Goal: Task Accomplishment & Management: Use online tool/utility

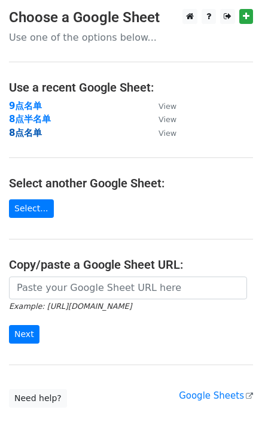
click at [20, 135] on strong "8点名单" at bounding box center [25, 132] width 33 height 11
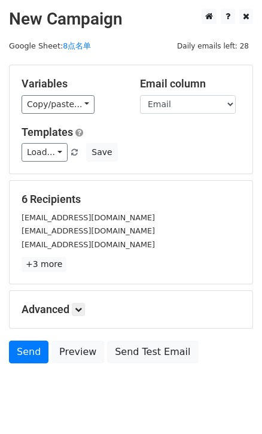
click at [92, 102] on div "Copy/paste... {{First name}} {{Email}}" at bounding box center [72, 104] width 100 height 19
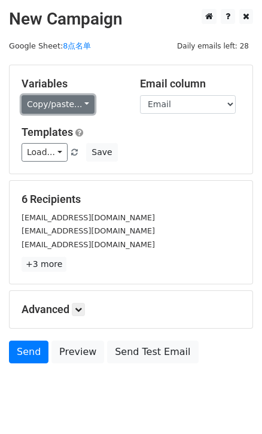
click at [77, 103] on link "Copy/paste..." at bounding box center [58, 104] width 73 height 19
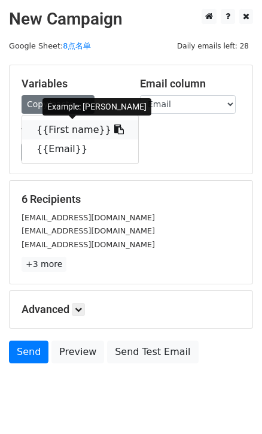
click at [98, 127] on link "{{First name}}" at bounding box center [80, 129] width 116 height 19
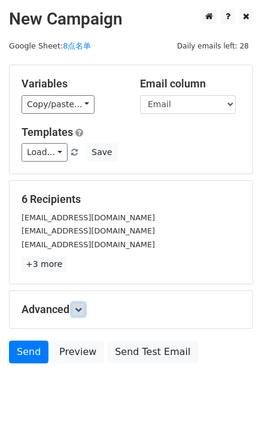
click at [80, 307] on icon at bounding box center [78, 309] width 7 height 7
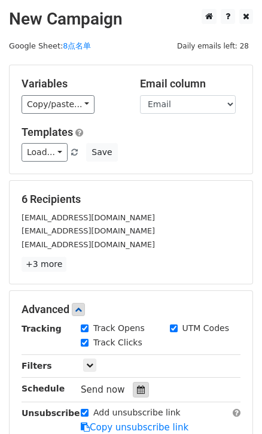
click at [144, 382] on div at bounding box center [141, 390] width 16 height 16
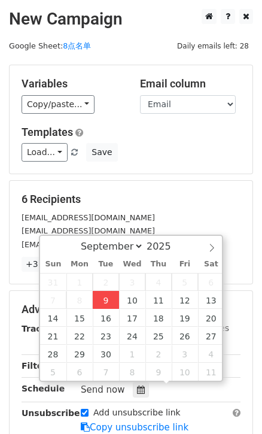
type input "2025-09-09 16:26"
type input "04"
type input "26"
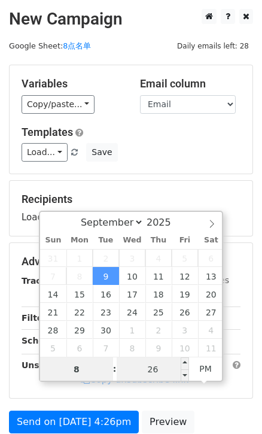
type input "8"
type input "2025-09-09 20:26"
type input "08"
click at [161, 365] on input "26" at bounding box center [153, 369] width 73 height 24
type input "0"
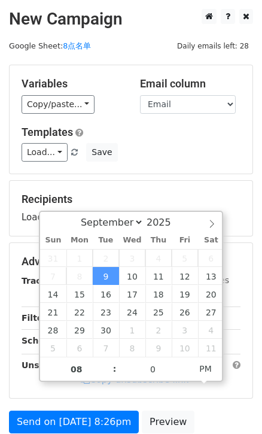
type input "2025-09-09 20:00"
click at [206, 175] on form "Variables Copy/paste... {{First name}} {{Email}} Email column First name Email …" at bounding box center [131, 266] width 244 height 403
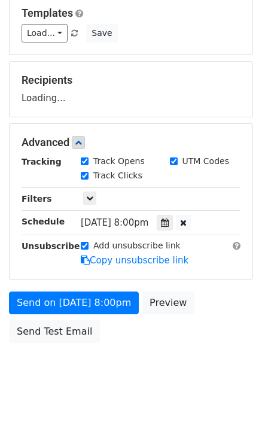
scroll to position [129, 0]
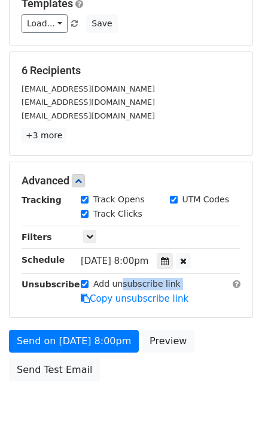
drag, startPoint x: 122, startPoint y: 286, endPoint x: 232, endPoint y: 273, distance: 110.9
click at [231, 273] on div "Tracking Track Opens UTM Codes Track Clicks Filters Only include spreadsheet ro…" at bounding box center [131, 249] width 219 height 112
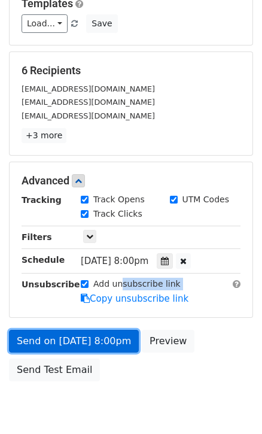
click at [95, 338] on link "Send on Sep 9 at 8:00pm" at bounding box center [74, 341] width 130 height 23
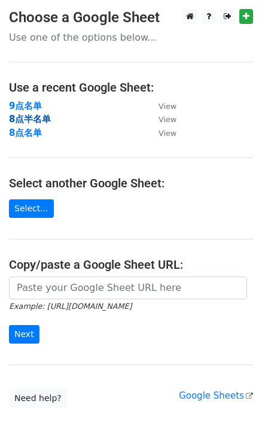
click at [32, 116] on strong "8点半名单" at bounding box center [30, 119] width 42 height 11
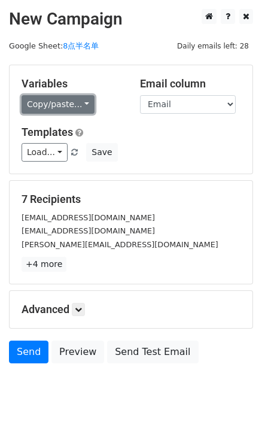
click at [83, 104] on link "Copy/paste..." at bounding box center [58, 104] width 73 height 19
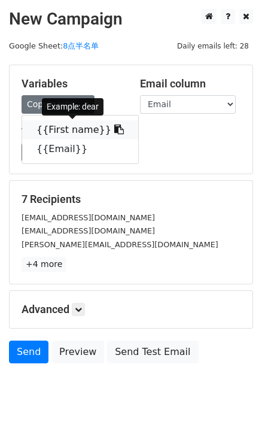
click at [96, 126] on link "{{First name}}" at bounding box center [80, 129] width 116 height 19
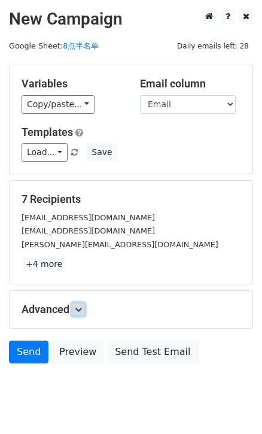
click at [82, 308] on icon at bounding box center [78, 309] width 7 height 7
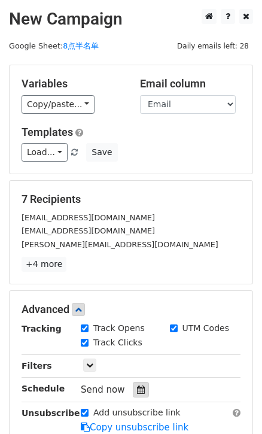
click at [137, 386] on icon at bounding box center [141, 389] width 8 height 8
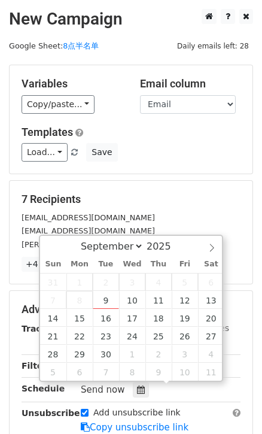
click at [89, 300] on span "8" at bounding box center [79, 300] width 26 height 18
type input "2025-09-09 16:27"
type input "04"
type input "27"
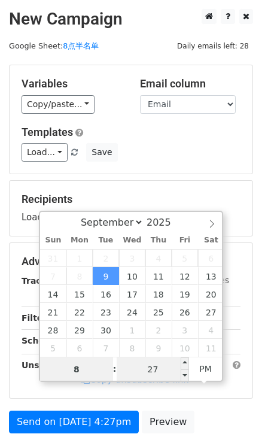
type input "8"
type input "2025-09-09 20:27"
type input "08"
click at [148, 366] on input "27" at bounding box center [153, 369] width 73 height 24
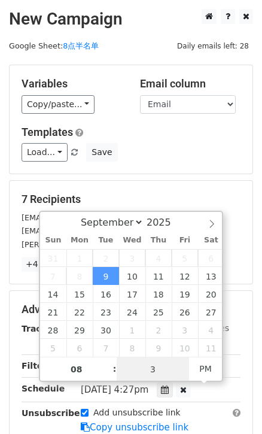
type input "30"
type input "2025-09-09 20:30"
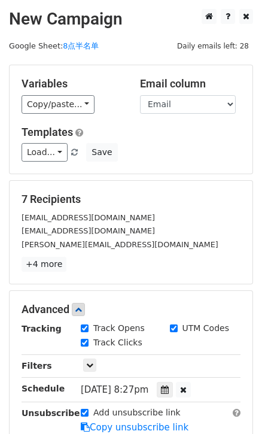
click at [190, 161] on div "Variables Copy/paste... {{First name}} {{Email}} Email column First name Email …" at bounding box center [131, 119] width 243 height 108
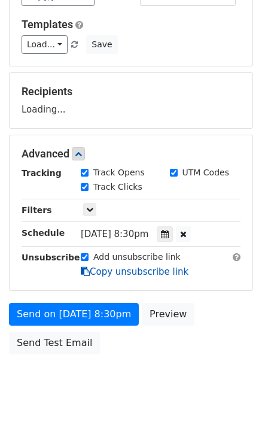
scroll to position [108, 0]
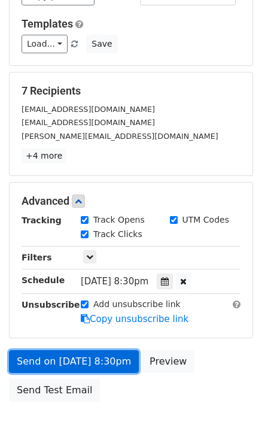
click at [89, 358] on link "Send on Sep 9 at 8:30pm" at bounding box center [74, 361] width 130 height 23
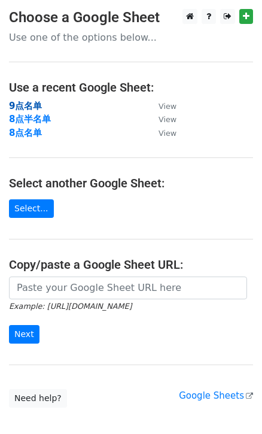
click at [36, 106] on strong "9点名单" at bounding box center [25, 105] width 33 height 11
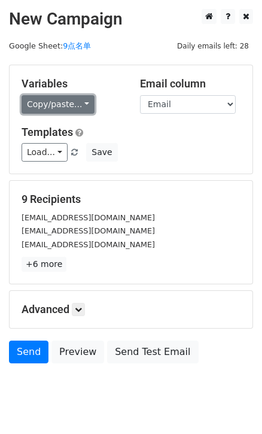
click at [83, 105] on link "Copy/paste..." at bounding box center [58, 104] width 73 height 19
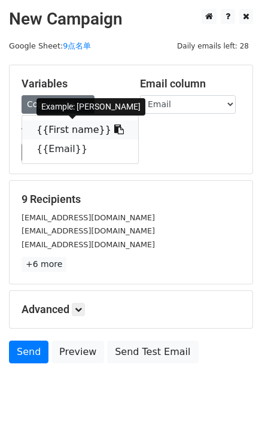
click at [114, 128] on icon at bounding box center [119, 129] width 10 height 10
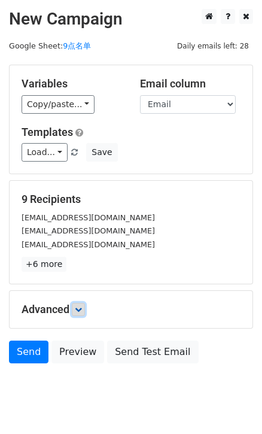
click at [78, 306] on icon at bounding box center [78, 309] width 7 height 7
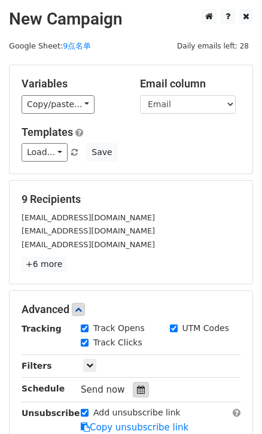
click at [134, 387] on div at bounding box center [141, 390] width 16 height 16
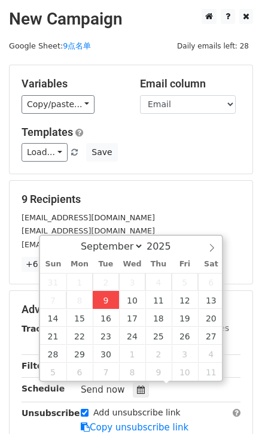
type input "[DATE] 16:28"
type input "04"
type input "28"
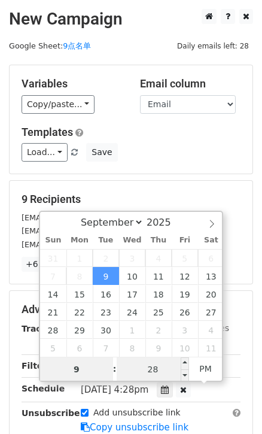
type input "9"
type input "[DATE] 21:28"
type input "09"
click at [145, 377] on input "28" at bounding box center [153, 369] width 73 height 24
type input "0"
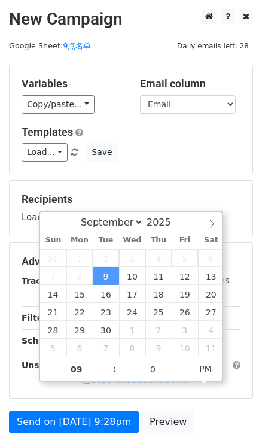
type input "[DATE] 21:00"
click at [170, 196] on h5 "Recipients" at bounding box center [131, 199] width 219 height 13
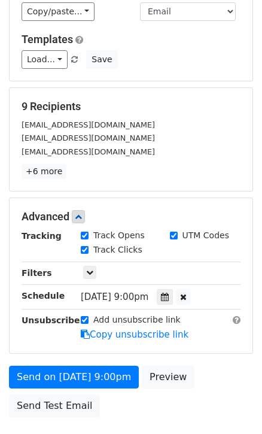
scroll to position [176, 0]
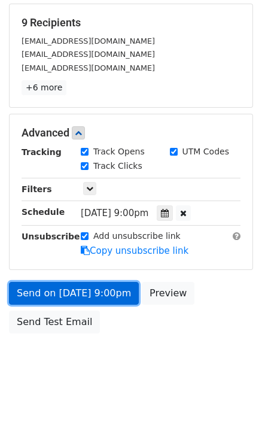
click at [86, 288] on link "Send on [DATE] 9:00pm" at bounding box center [74, 293] width 130 height 23
